Goal: Task Accomplishment & Management: Manage account settings

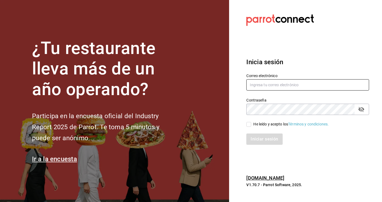
type input "[EMAIL_ADDRESS][DOMAIN_NAME]"
click at [250, 126] on input "He leído y acepto los Términos y condiciones." at bounding box center [248, 124] width 5 height 5
checkbox input "true"
click at [251, 141] on button "Iniciar sesión" at bounding box center [264, 139] width 37 height 11
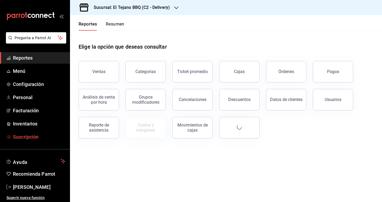
click at [33, 136] on span "Suscripción" at bounding box center [39, 137] width 52 height 7
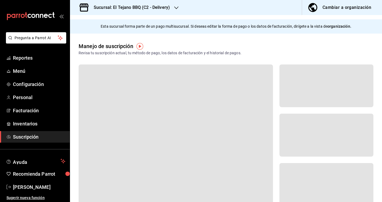
click at [355, 5] on div "Cambiar a organización" at bounding box center [346, 8] width 49 height 8
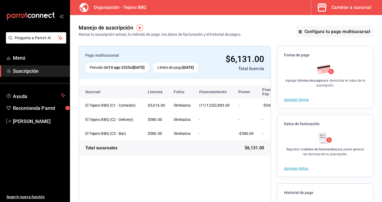
click at [300, 98] on button "Agregar forma" at bounding box center [296, 100] width 25 height 4
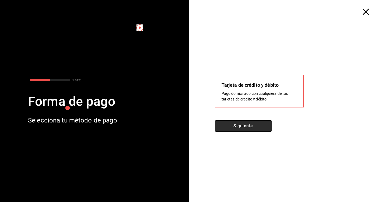
click at [266, 123] on button "Siguiente" at bounding box center [243, 126] width 57 height 11
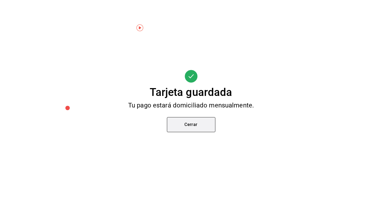
click at [188, 123] on button "Cerrar" at bounding box center [191, 124] width 48 height 15
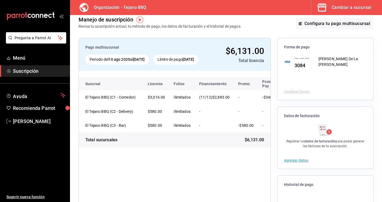
scroll to position [0, 6]
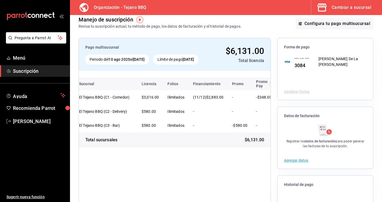
click at [295, 162] on button "Agregar datos" at bounding box center [296, 161] width 24 height 4
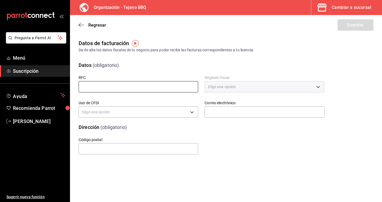
click at [118, 85] on input "text" at bounding box center [139, 86] width 120 height 11
paste input "ROCC940114HG5"
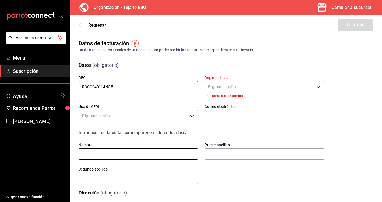
type input "ROCC940114HG5"
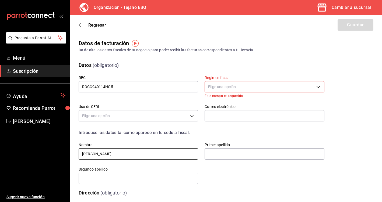
type input "[PERSON_NAME]"
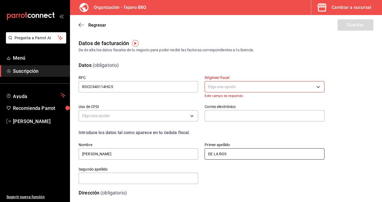
type input "DE LA [PERSON_NAME]"
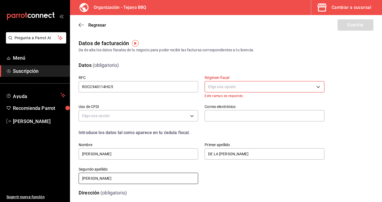
type input "[PERSON_NAME]"
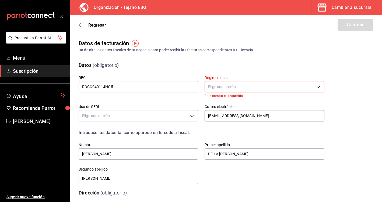
type input "[EMAIL_ADDRESS][DOMAIN_NAME]"
click at [251, 90] on body "Pregunta a Parrot AI Menú Suscripción Ayuda Recomienda Parrot Carolina Juarez S…" at bounding box center [191, 101] width 382 height 202
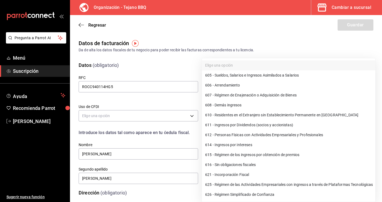
click at [252, 50] on div at bounding box center [191, 101] width 382 height 202
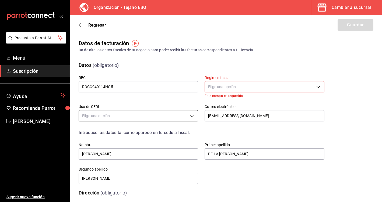
click at [126, 116] on body "Pregunta a Parrot AI Menú Suscripción Ayuda Recomienda Parrot Carolina Juarez S…" at bounding box center [191, 101] width 382 height 202
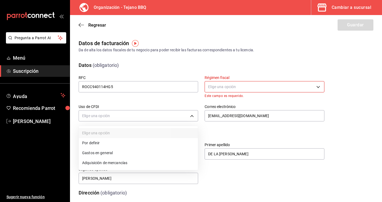
click at [130, 154] on li "Gastos en general" at bounding box center [138, 153] width 119 height 10
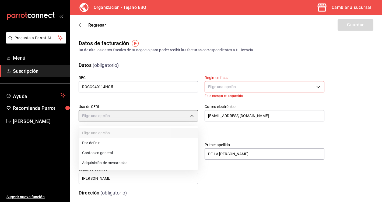
type input "G03"
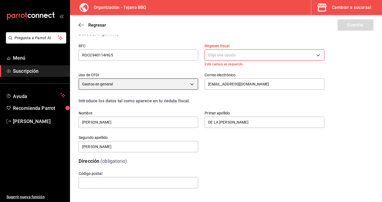
scroll to position [32, 0]
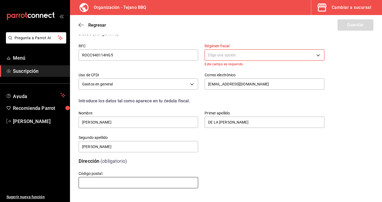
paste input "97138"
type input "97138"
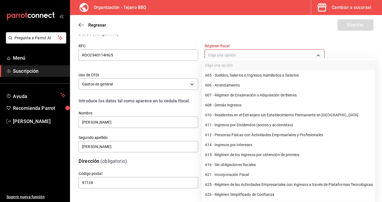
click at [227, 53] on body "Pregunta a Parrot AI Menú Suscripción Ayuda Recomienda Parrot Carolina Juarez S…" at bounding box center [191, 101] width 382 height 202
click at [232, 30] on div at bounding box center [191, 101] width 382 height 202
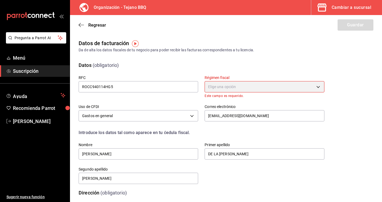
scroll to position [0, 0]
click at [258, 86] on body "Pregunta a Parrot AI Menú Suscripción Ayuda Recomienda Parrot Carolina Juarez S…" at bounding box center [191, 101] width 382 height 202
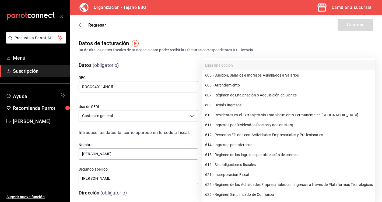
click at [258, 80] on li "605 - Sueldos, Salarios e Ingresos Asimilados a Salarios" at bounding box center [288, 76] width 173 height 10
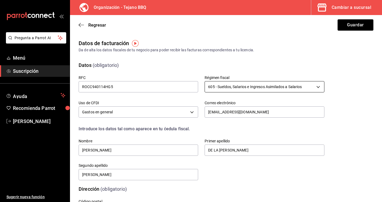
click at [258, 86] on body "Pregunta a Parrot AI Menú Suscripción Ayuda Recomienda Parrot Carolina Juarez S…" at bounding box center [191, 101] width 382 height 202
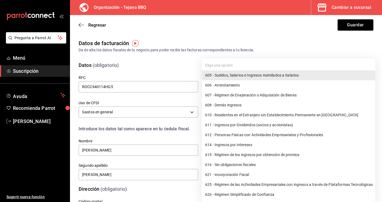
click at [246, 137] on li "612 - Personas Físicas con Actividades Empresariales y Profesionales" at bounding box center [288, 135] width 173 height 10
type input "612"
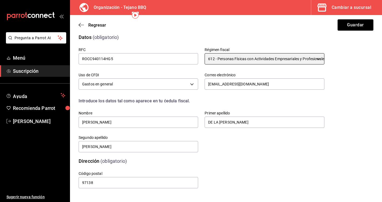
scroll to position [28, 0]
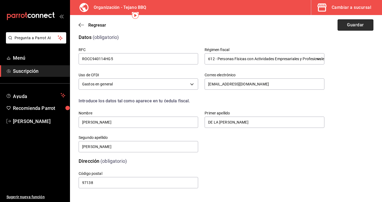
click at [355, 25] on button "Guardar" at bounding box center [356, 24] width 36 height 11
